Goal: Complete application form

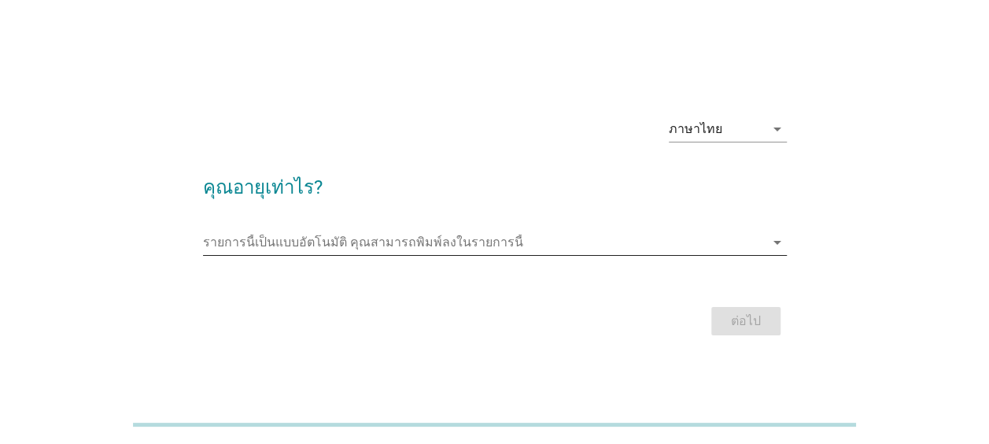
click at [774, 242] on icon "arrow_drop_down" at bounding box center [777, 242] width 19 height 19
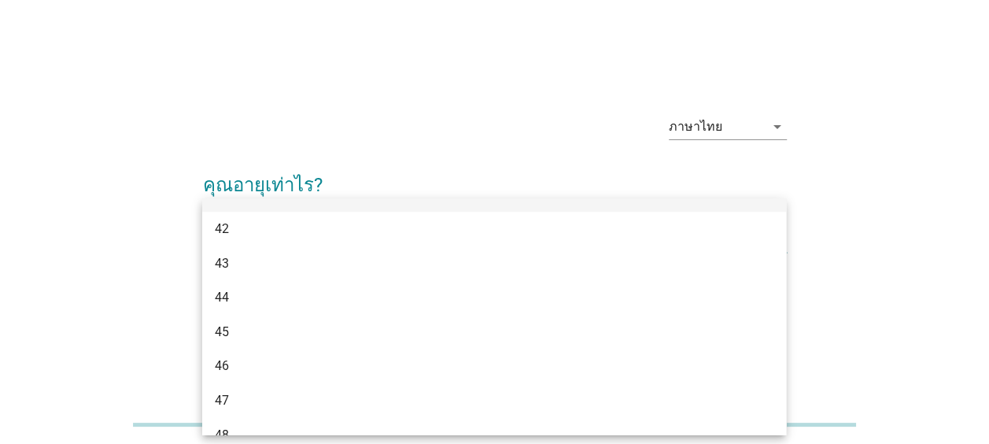
scroll to position [1052, 0]
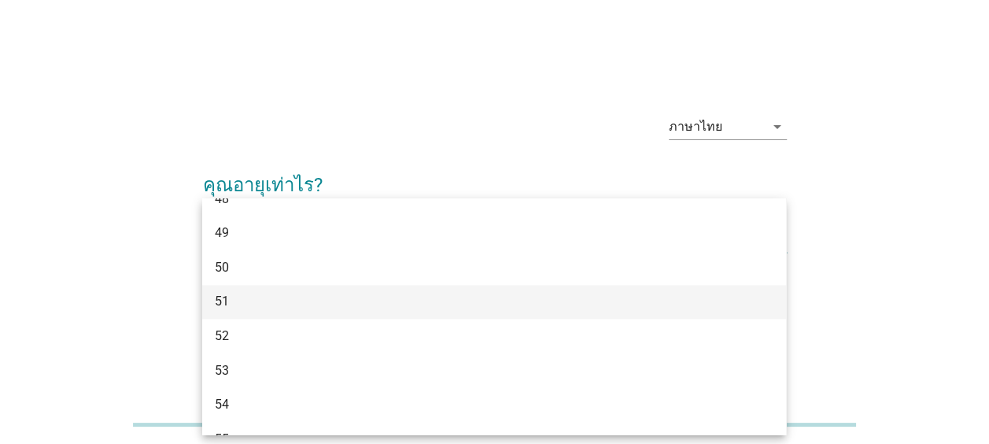
click at [653, 308] on div "51" at bounding box center [471, 301] width 512 height 19
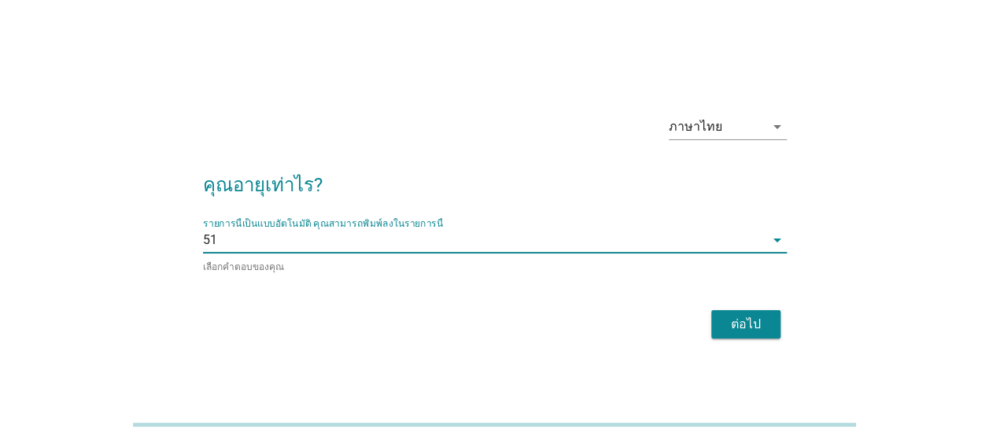
click at [747, 327] on div "ต่อไป" at bounding box center [746, 324] width 44 height 19
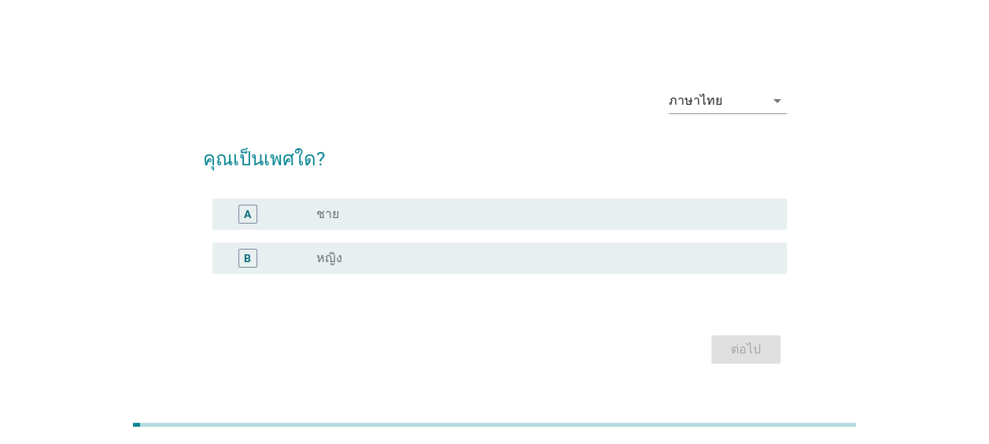
click at [359, 214] on div "radio_button_unchecked ชาย" at bounding box center [538, 214] width 445 height 16
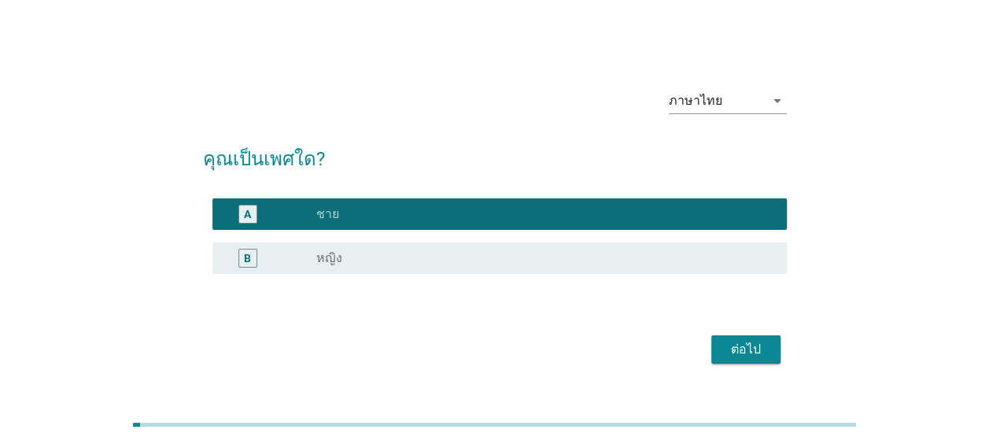
click at [740, 349] on div "ต่อไป" at bounding box center [746, 349] width 44 height 19
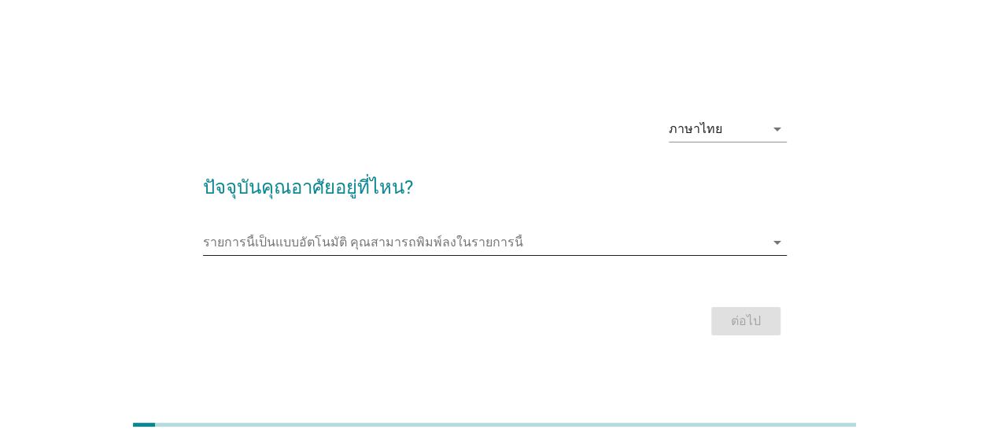
click at [511, 247] on input "รายการนี้เป็นแบบอัตโนมัติ คุณสามารถพิมพ์ลงในรายการนี้" at bounding box center [484, 242] width 562 height 25
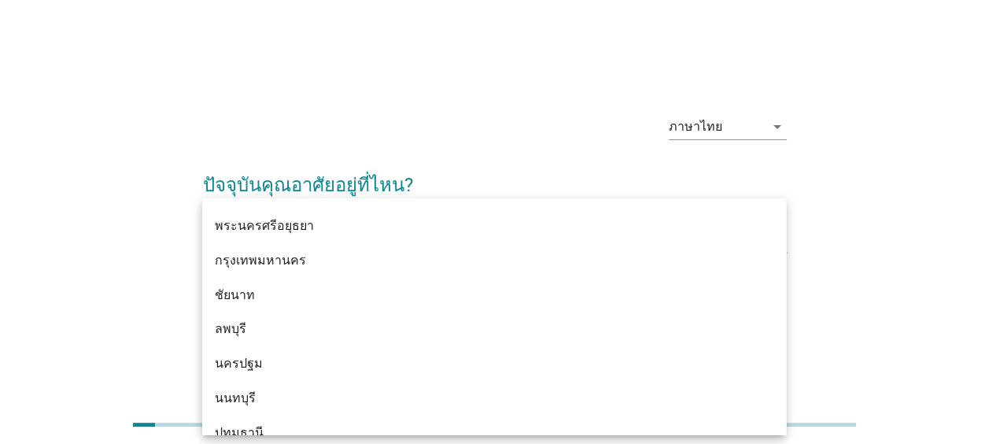
scroll to position [1243, 0]
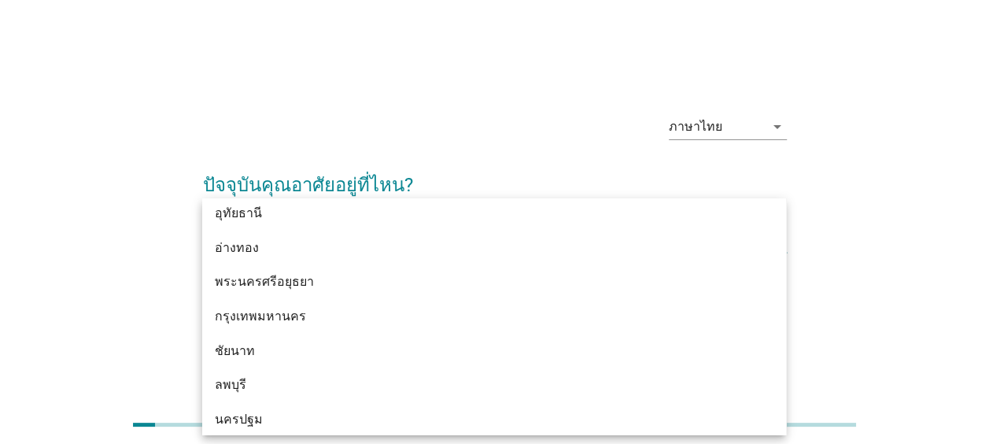
click at [699, 322] on div "กรุงเทพมหานคร" at bounding box center [471, 316] width 512 height 19
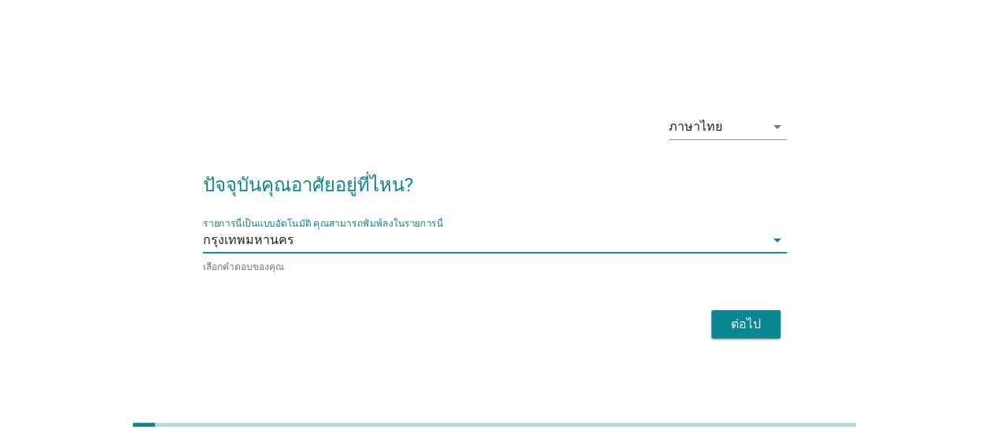
click at [738, 330] on div "ต่อไป" at bounding box center [746, 324] width 44 height 19
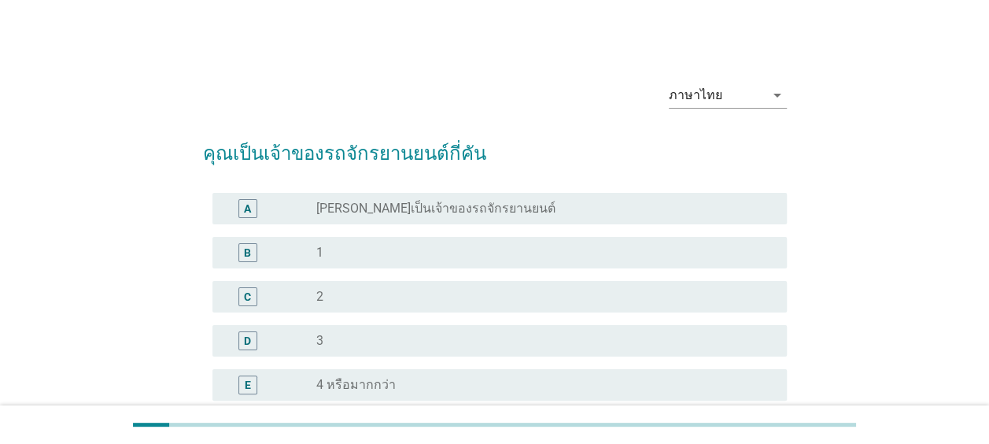
scroll to position [79, 0]
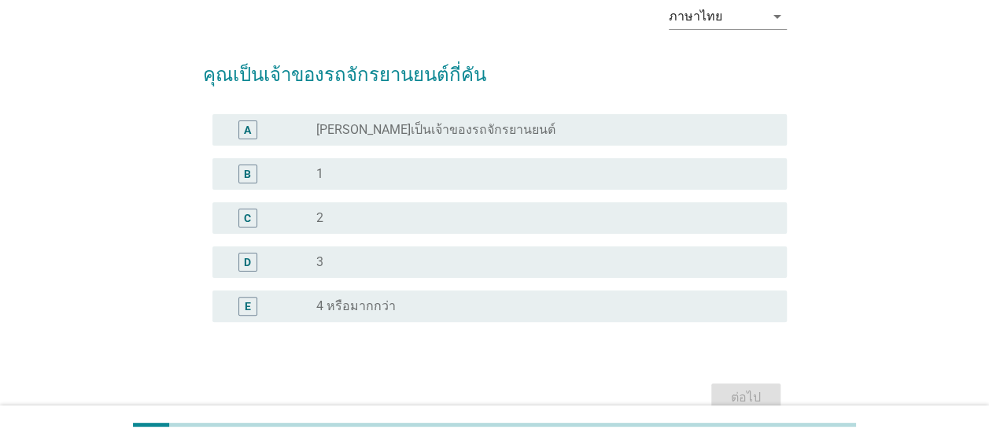
click at [482, 125] on div "radio_button_unchecked [PERSON_NAME]เป็นเจ้าของรถจักรยานยนต์" at bounding box center [538, 130] width 445 height 16
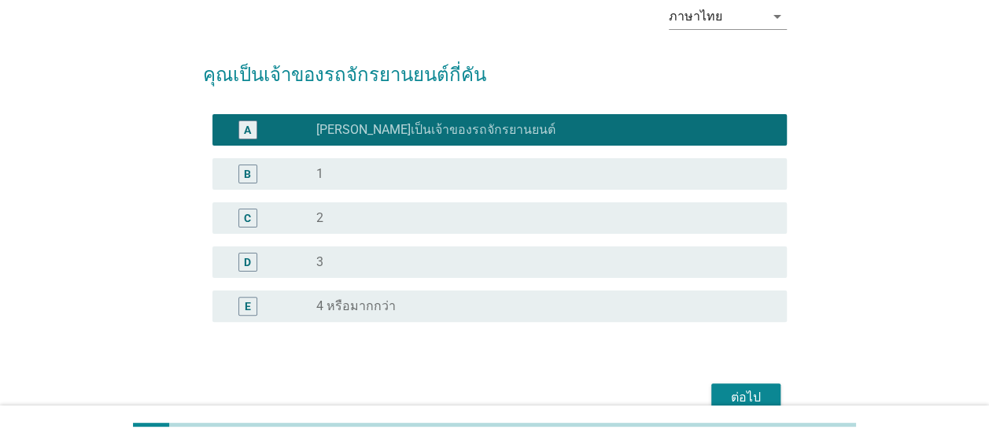
click at [747, 386] on button "ต่อไป" at bounding box center [745, 397] width 69 height 28
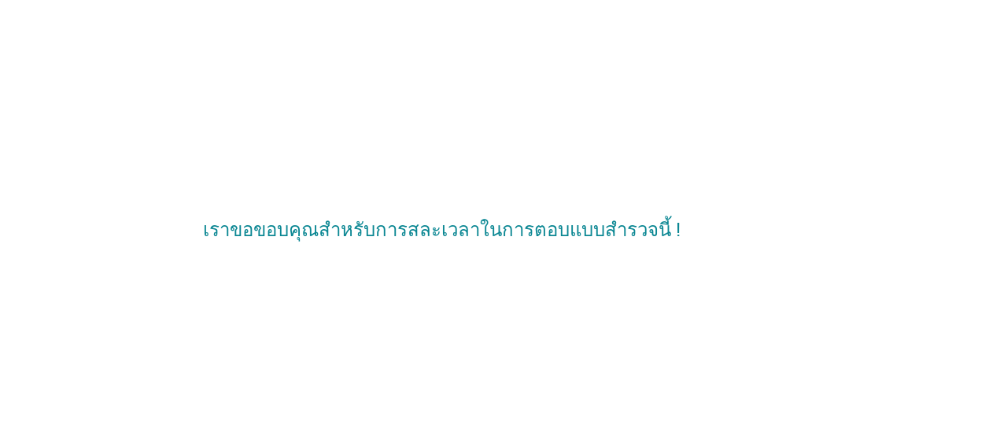
scroll to position [0, 0]
